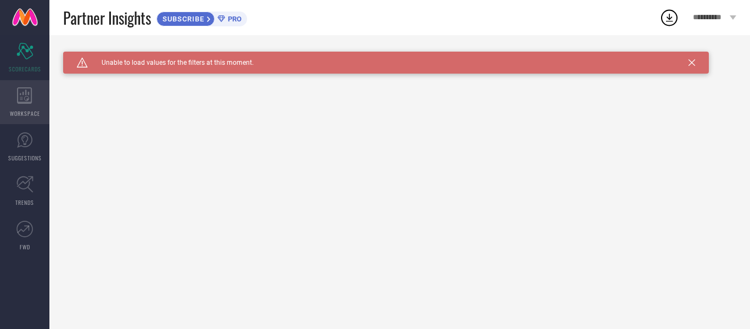
click at [18, 96] on icon at bounding box center [24, 95] width 15 height 16
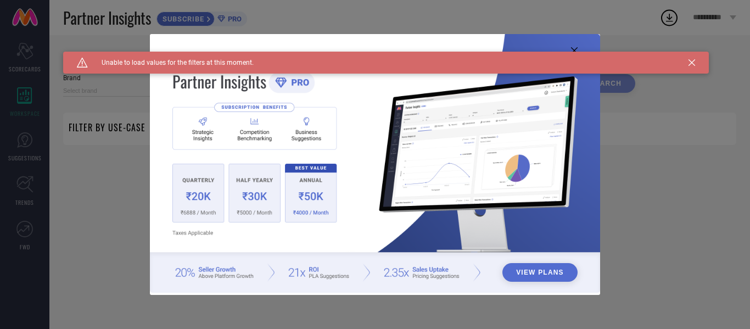
type input "1 STOP FASHION"
type input "All"
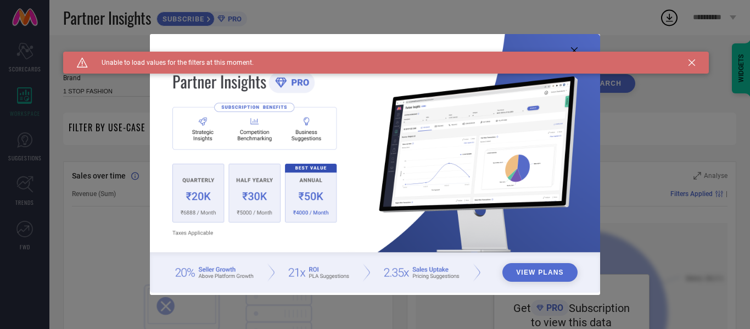
click at [201, 210] on img at bounding box center [375, 163] width 451 height 259
click at [245, 212] on img at bounding box center [375, 163] width 451 height 259
click at [354, 213] on img at bounding box center [375, 163] width 451 height 259
click at [318, 210] on img at bounding box center [375, 163] width 451 height 259
click at [198, 211] on img at bounding box center [375, 163] width 451 height 259
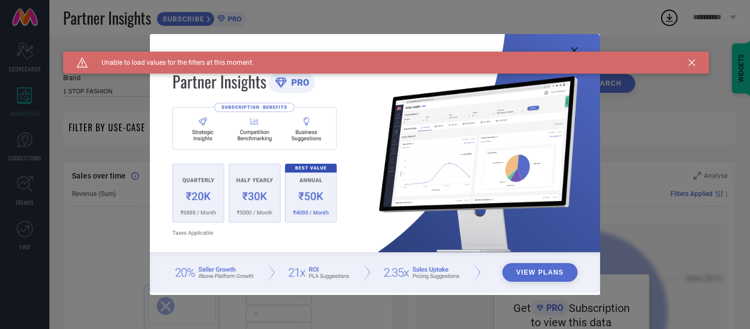
click at [192, 210] on img at bounding box center [375, 163] width 451 height 259
click at [543, 272] on button "View Plans" at bounding box center [540, 272] width 75 height 19
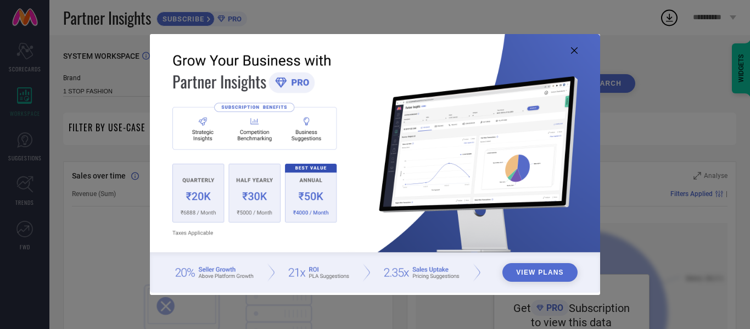
click at [577, 48] on icon at bounding box center [574, 50] width 7 height 7
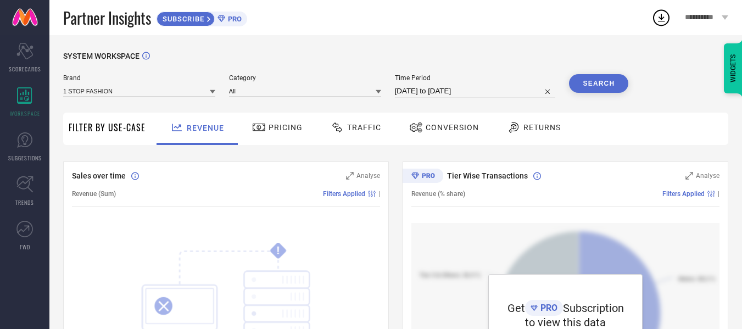
click at [274, 125] on span "Pricing" at bounding box center [286, 127] width 34 height 9
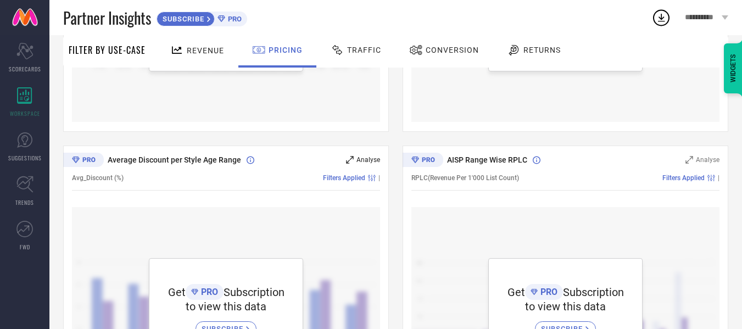
scroll to position [604, 0]
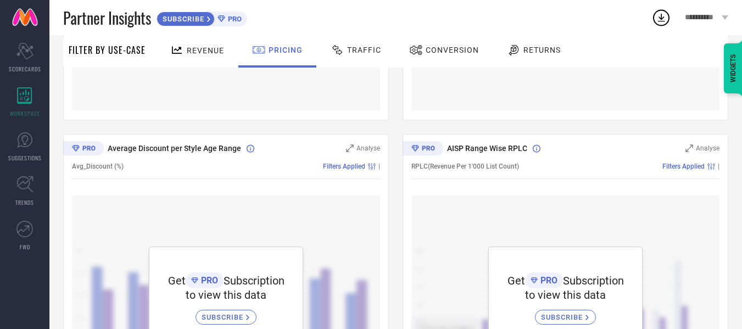
click at [349, 43] on div "Traffic" at bounding box center [356, 50] width 56 height 19
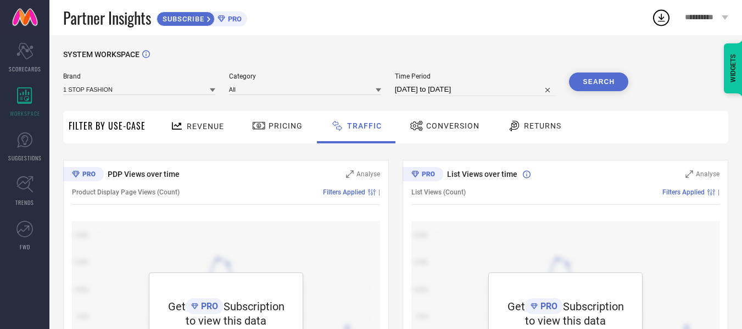
scroll to position [0, 0]
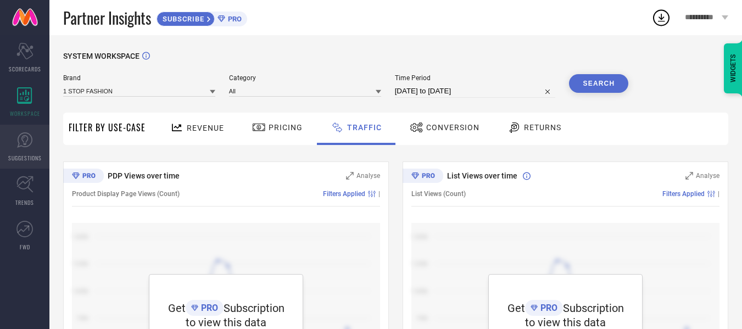
click at [33, 142] on link "SUGGESTIONS" at bounding box center [24, 147] width 49 height 44
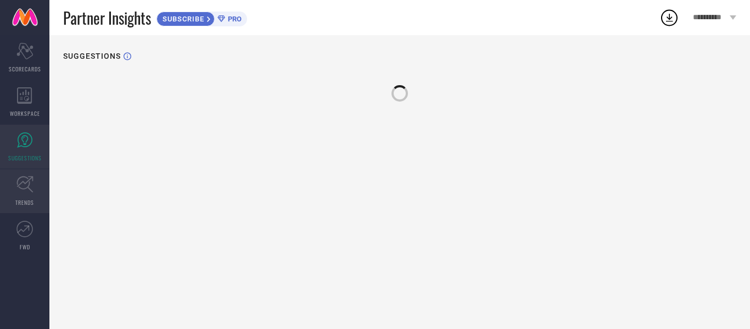
click at [34, 180] on link "TRENDS" at bounding box center [24, 191] width 49 height 44
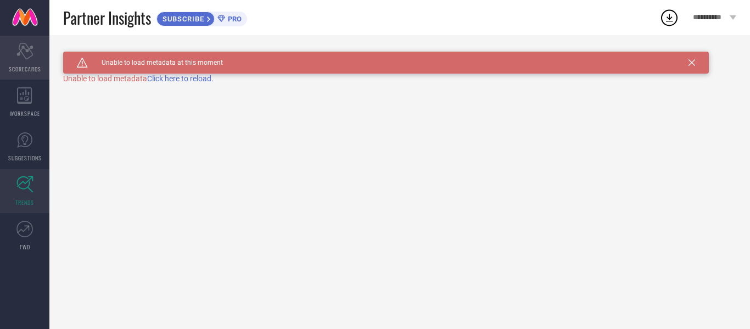
click at [21, 50] on icon "Scorecard" at bounding box center [24, 51] width 17 height 16
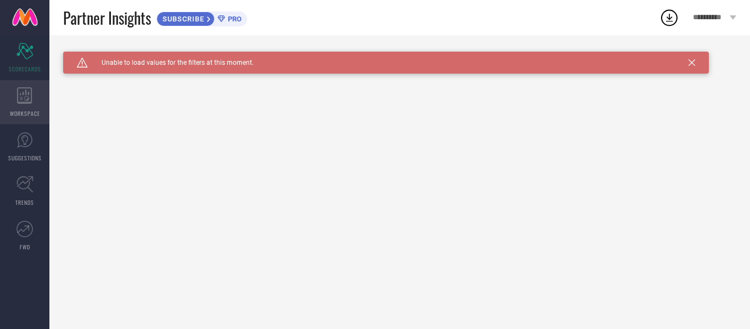
click at [25, 107] on div "WORKSPACE" at bounding box center [24, 102] width 49 height 44
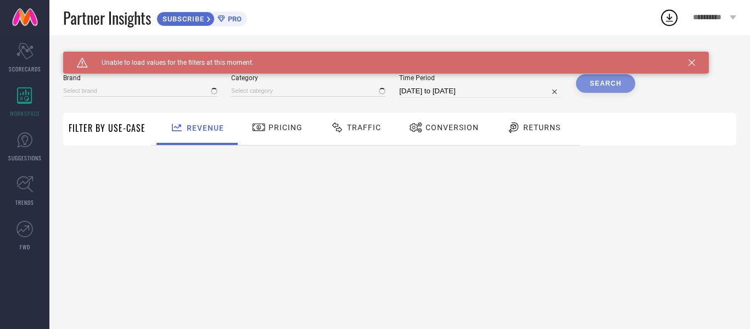
type input "1 STOP FASHION"
type input "All"
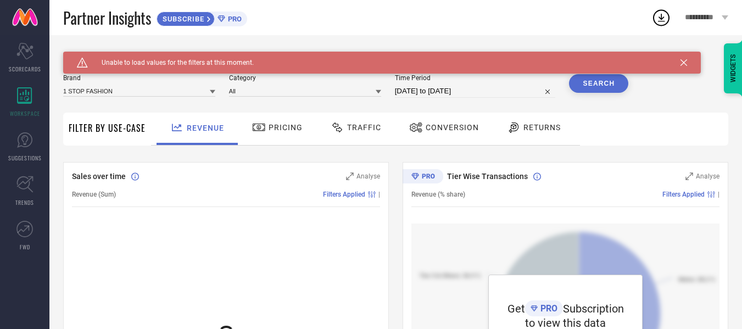
click at [92, 132] on span "Filter By Use-Case" at bounding box center [107, 127] width 77 height 13
